Goal: Communication & Community: Answer question/provide support

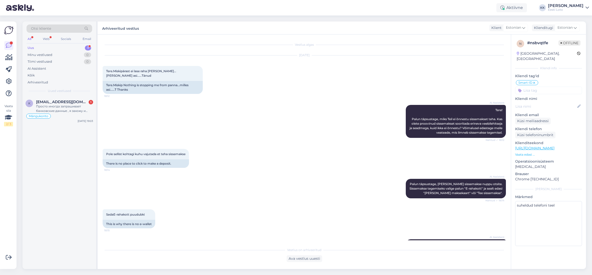
scroll to position [45, 0]
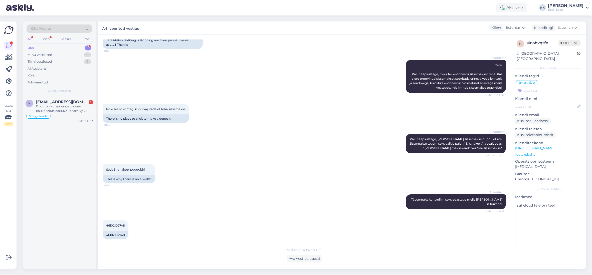
click at [50, 45] on div "Uus 1" at bounding box center [60, 48] width 66 height 7
click at [63, 108] on div "Просто иногда запрашивает банковские данные , я захожу и точно видно что пропла…" at bounding box center [64, 108] width 57 height 9
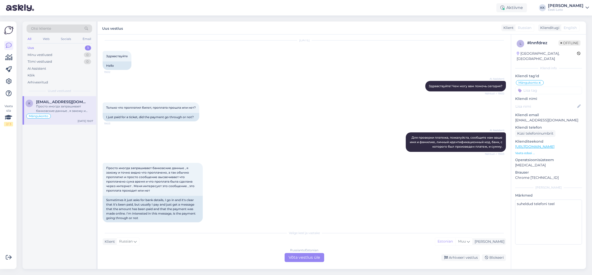
scroll to position [785, 0]
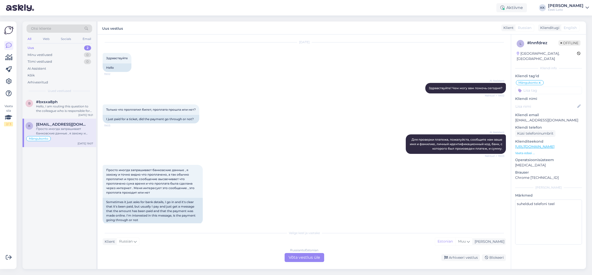
click at [57, 134] on div "Просто иногда запрашивает банковские данные , я захожу и точно видно что пропла…" at bounding box center [64, 131] width 57 height 9
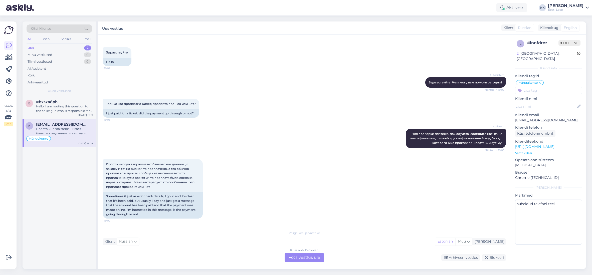
scroll to position [796, 0]
click at [43, 105] on div "Hello, I am routing this question to the colleague who is responsible for this …" at bounding box center [64, 108] width 57 height 9
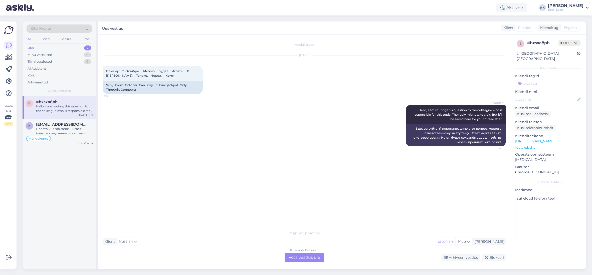
scroll to position [0, 0]
click at [50, 131] on div "Просто иногда запрашивает банковские данные , я захожу и точно видно что пропла…" at bounding box center [64, 131] width 57 height 9
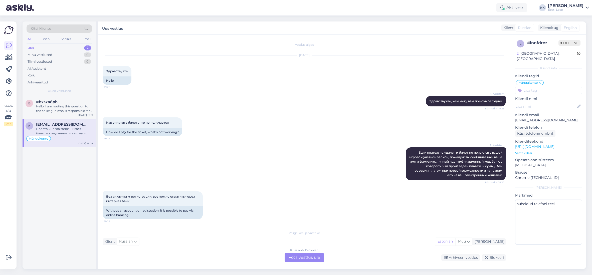
scroll to position [796, 0]
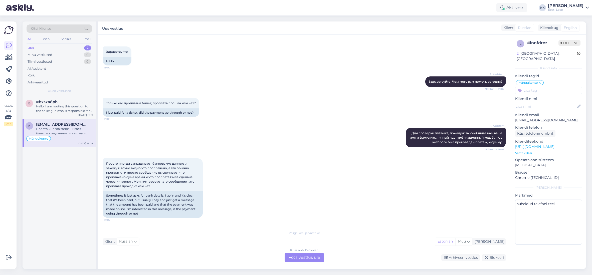
click at [550, 118] on p "[EMAIL_ADDRESS][DOMAIN_NAME]" at bounding box center [548, 120] width 67 height 5
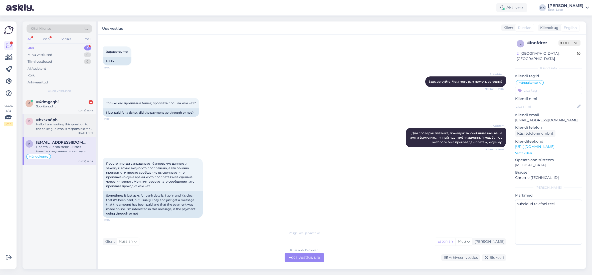
click at [50, 128] on div "Hello, I am routing this question to the colleague who is responsible for this …" at bounding box center [64, 126] width 57 height 9
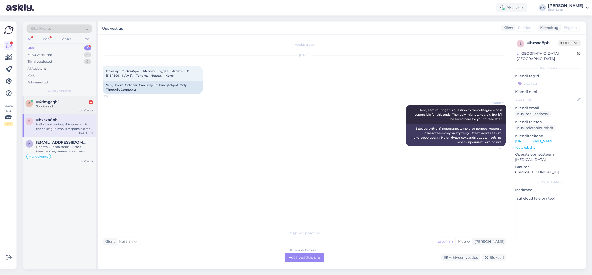
click at [59, 109] on div "4 #4dmgaqhi 4 Sooritanud.. . [DATE] 19:46" at bounding box center [60, 105] width 74 height 18
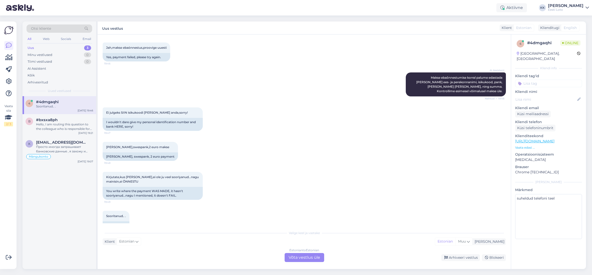
scroll to position [175, 0]
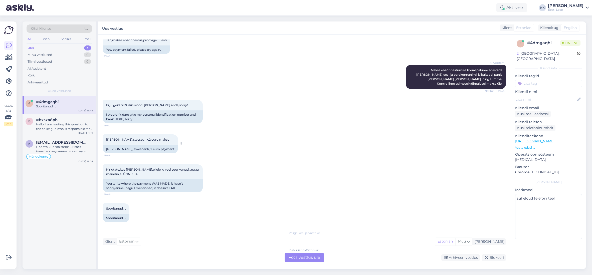
click at [120, 138] on span "[PERSON_NAME],swespank,2 euro makse" at bounding box center [137, 140] width 63 height 4
copy span "Kuivanen"
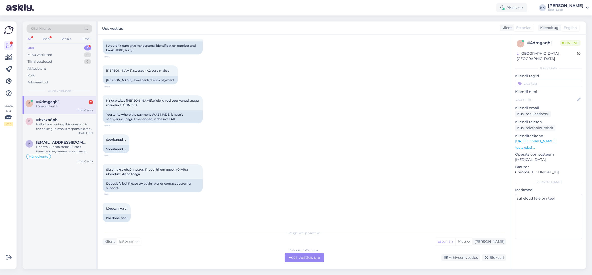
click at [55, 105] on div "Löpetan,kurb!" at bounding box center [64, 106] width 57 height 5
click at [299, 259] on div "Estonian to Estonian Võta vestlus üle" at bounding box center [304, 257] width 40 height 9
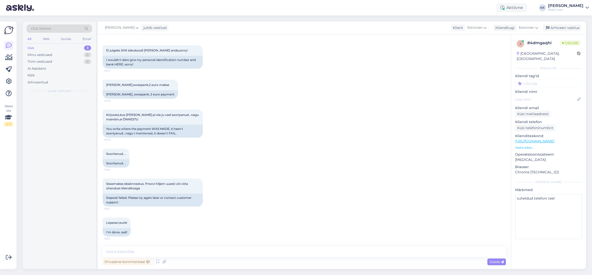
scroll to position [225, 0]
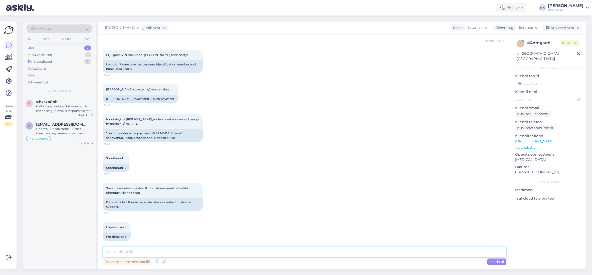
click at [282, 252] on textarea at bounding box center [304, 252] width 403 height 11
paste textarea "Meie kodulehel ei esine üldisi tõrkeid piletite ostmisel. Soovitame kustutada v…"
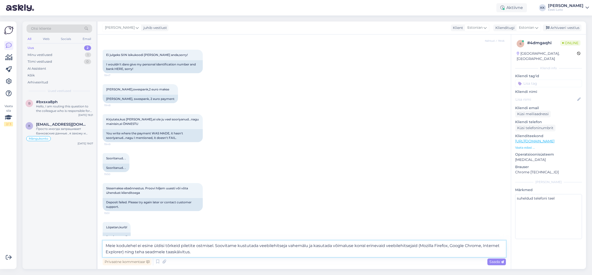
click at [105, 246] on textarea "Meie kodulehel ei esine üldisi tõrkeid piletite ostmisel. Soovitame kustutada v…" at bounding box center [304, 249] width 403 height 17
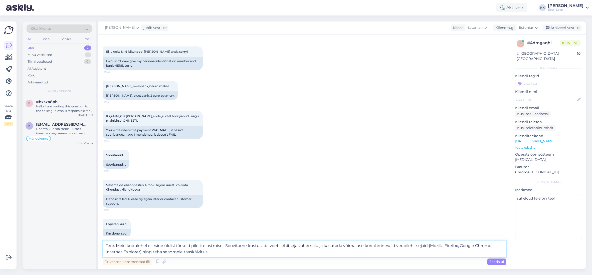
scroll to position [231, 0]
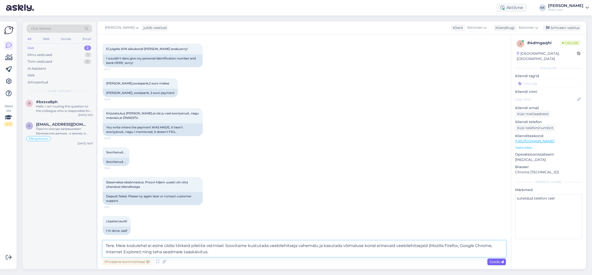
type textarea "Tere. Meie kodulehel ei esine üldisi tõrkeid piletite ostmisel. Soovitame kustu…"
click at [494, 262] on span "Saada" at bounding box center [496, 262] width 15 height 5
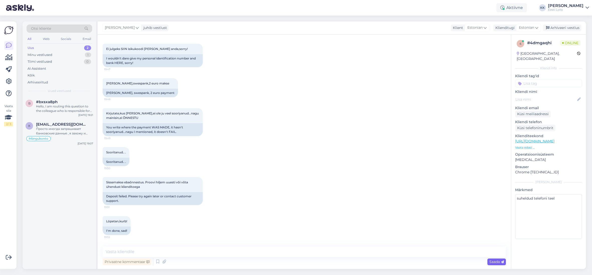
scroll to position [264, 0]
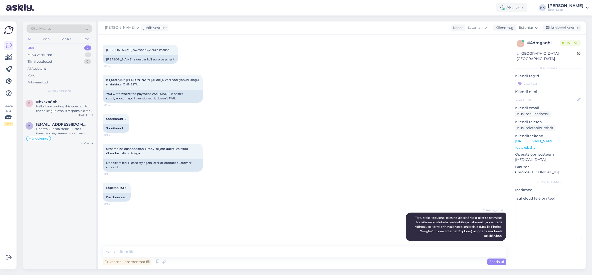
click at [529, 80] on input at bounding box center [548, 84] width 67 height 8
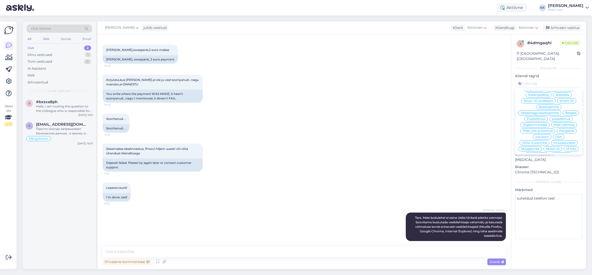
scroll to position [64, 0]
click at [558, 122] on span "Pileti ostmine" at bounding box center [563, 123] width 21 height 3
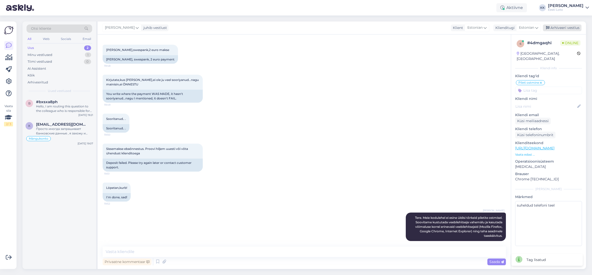
click at [555, 27] on div "Arhiveeri vestlus" at bounding box center [562, 28] width 39 height 7
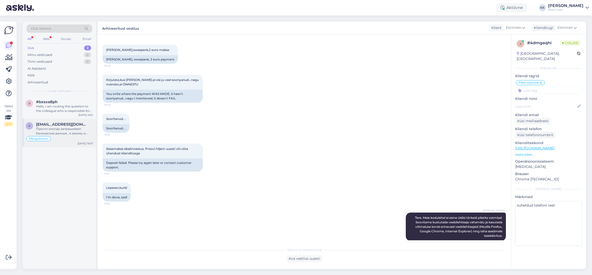
click at [70, 135] on div "Просто иногда запрашивает банковские данные , я захожу и точно видно что пропла…" at bounding box center [64, 131] width 57 height 9
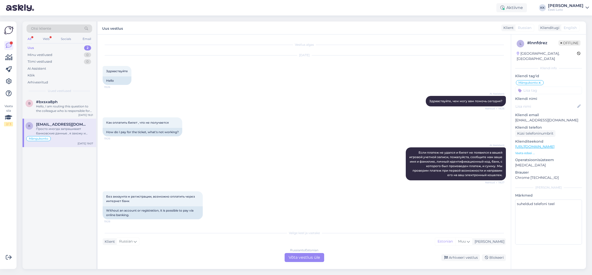
scroll to position [796, 0]
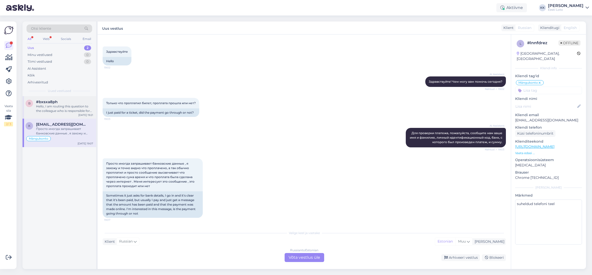
click at [57, 111] on div "Hello, I am routing this question to the colleague who is responsible for this …" at bounding box center [64, 108] width 57 height 9
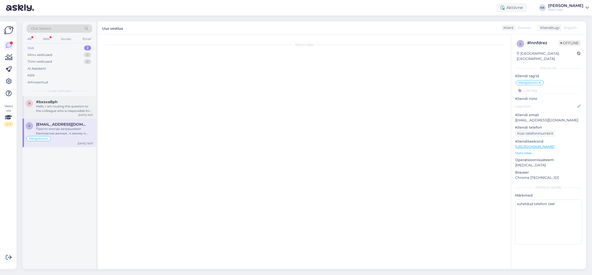
scroll to position [0, 0]
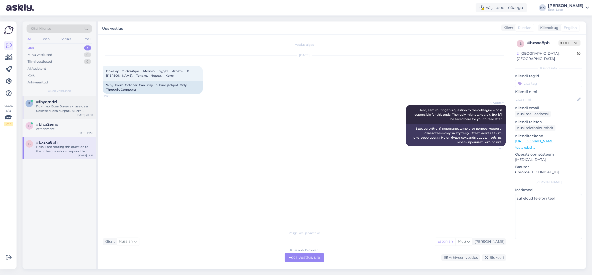
click at [61, 108] on div "Понятно. Если билет активен, вы можете снова сыграть в него, выбрав «Мои билеты…" at bounding box center [64, 108] width 57 height 9
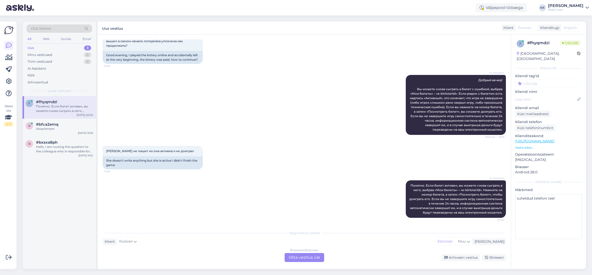
scroll to position [39, 0]
click at [45, 130] on div "Attachment" at bounding box center [64, 129] width 57 height 5
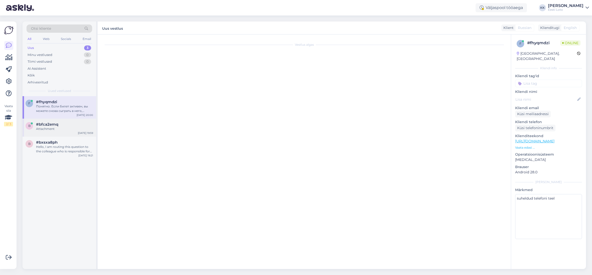
scroll to position [58, 0]
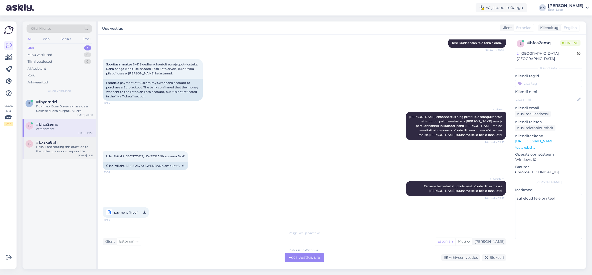
click at [48, 150] on div "Hello, I am routing this question to the colleague who is responsible for this …" at bounding box center [64, 149] width 57 height 9
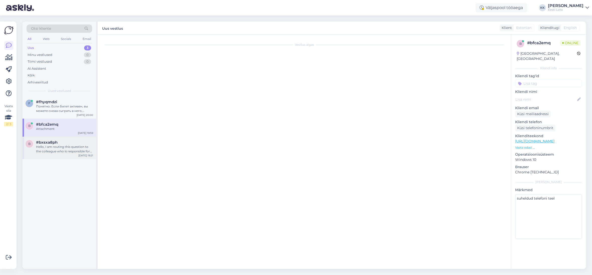
scroll to position [0, 0]
